Goal: Task Accomplishment & Management: Manage account settings

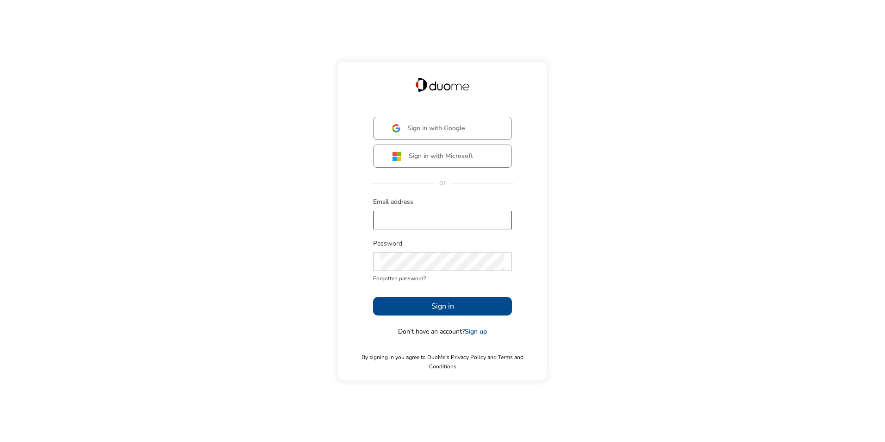
click at [462, 228] on input "text" at bounding box center [443, 220] width 124 height 19
type input "[EMAIL_ADDRESS][PERSON_NAME][DOMAIN_NAME]"
click at [418, 307] on button "Sign in" at bounding box center [442, 306] width 139 height 19
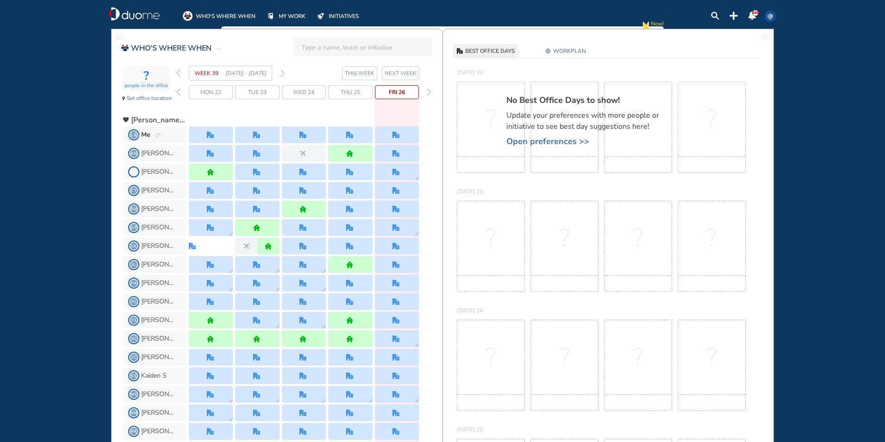
click at [568, 50] on span "WORKPLAN" at bounding box center [569, 50] width 33 height 9
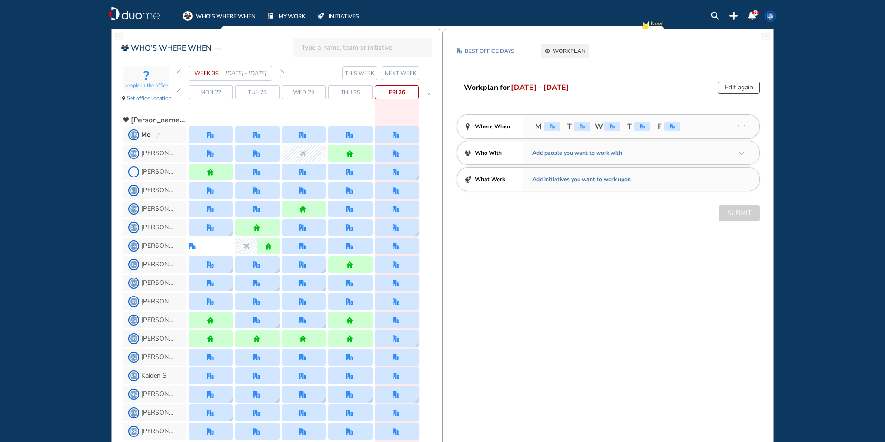
click at [744, 87] on button "Edit again" at bounding box center [739, 87] width 42 height 12
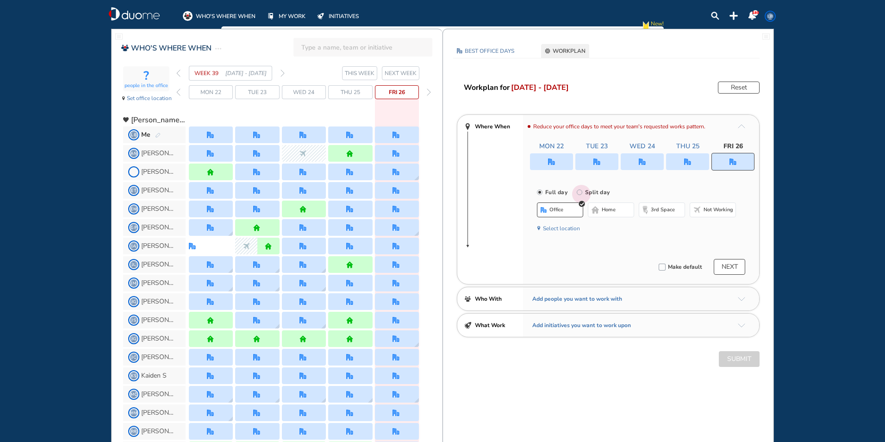
click at [581, 191] on input "Split day" at bounding box center [586, 197] width 19 height 19
radio input "true"
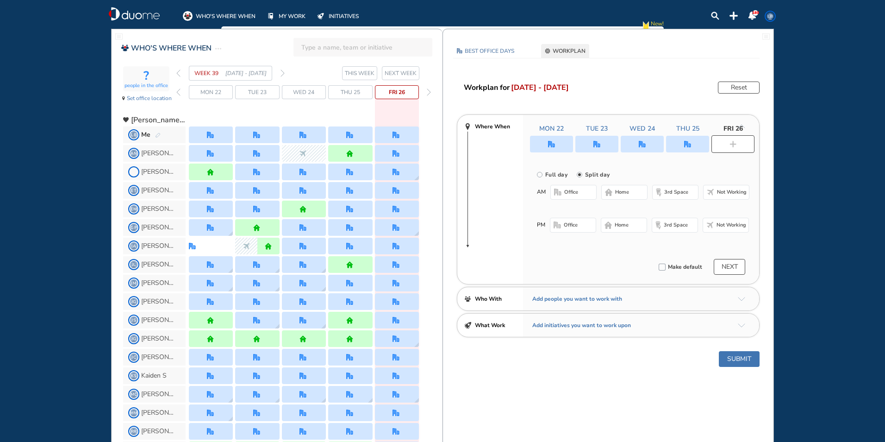
click at [570, 191] on span "office" at bounding box center [571, 191] width 14 height 7
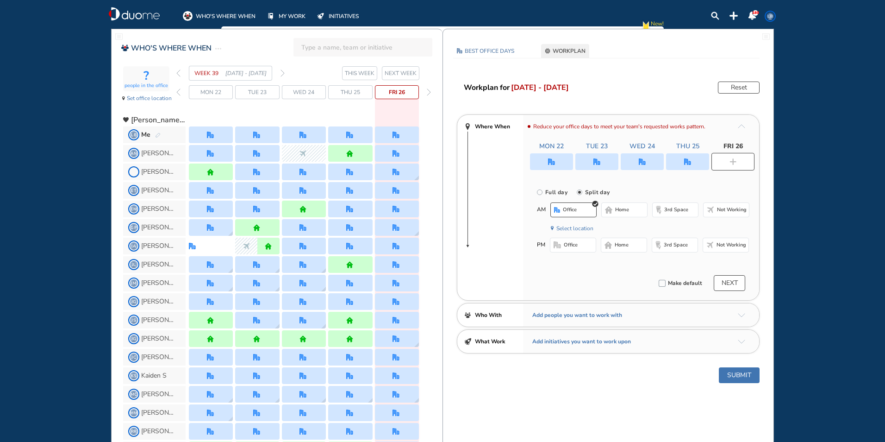
click at [625, 243] on span "home" at bounding box center [622, 244] width 14 height 7
click at [747, 378] on button "Submit" at bounding box center [739, 375] width 41 height 16
